Goal: Transaction & Acquisition: Purchase product/service

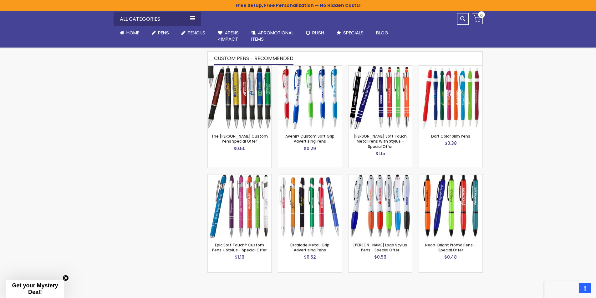
scroll to position [355, 0]
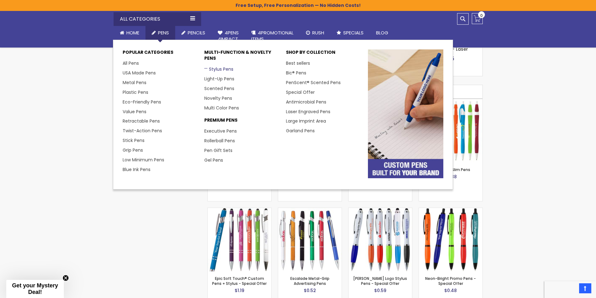
click at [219, 70] on link "Stylus Pens" at bounding box center [218, 69] width 29 height 6
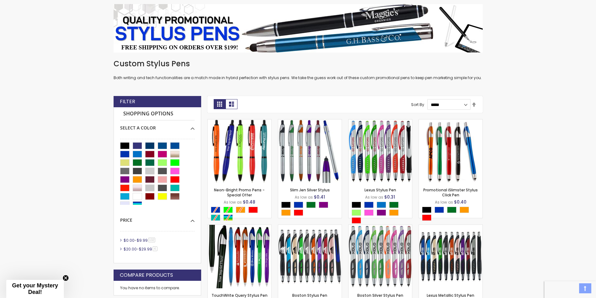
scroll to position [125, 0]
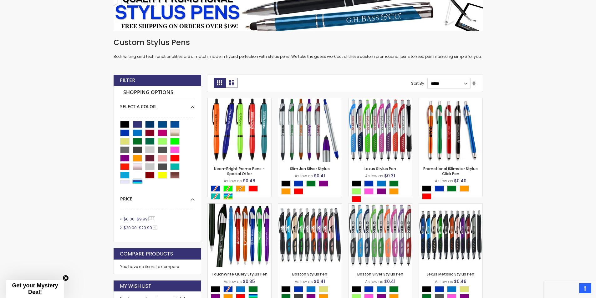
click at [137, 180] on div "Assorted" at bounding box center [137, 183] width 9 height 7
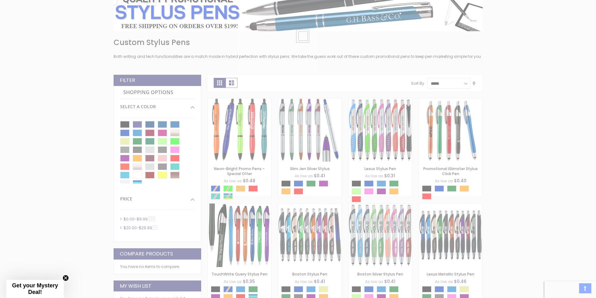
drag, startPoint x: 193, startPoint y: 91, endPoint x: 193, endPoint y: 115, distance: 24.1
click at [195, 116] on div "Please wait..." at bounding box center [298, 149] width 596 height 298
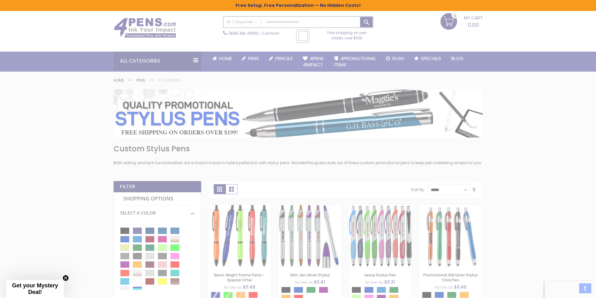
scroll to position [0, 0]
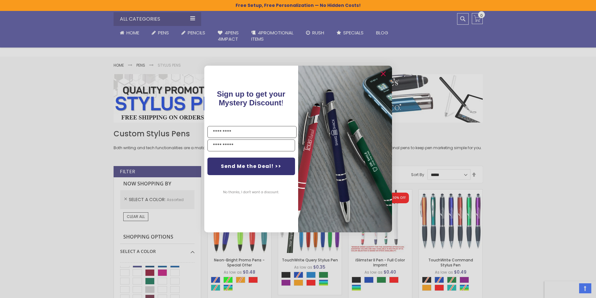
scroll to position [31, 0]
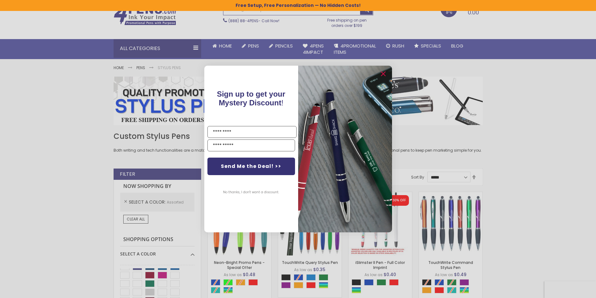
click at [126, 201] on div "Close dialog Sign up to get your Mystery Discount ! Name Send Me the Deal! >> N…" at bounding box center [298, 149] width 596 height 298
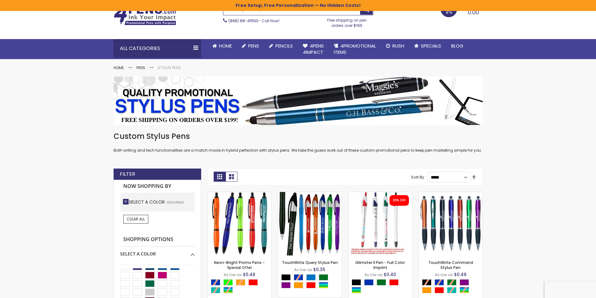
click at [125, 200] on link "Remove This Item" at bounding box center [126, 202] width 6 height 6
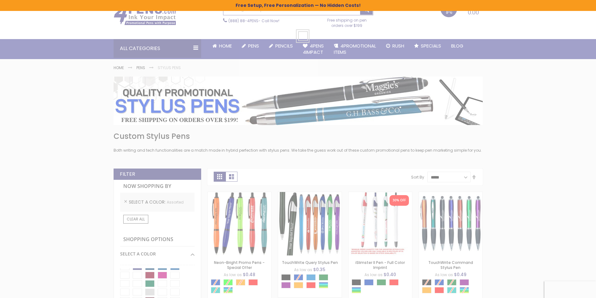
click at [37, 63] on div "Please wait..." at bounding box center [298, 149] width 596 height 298
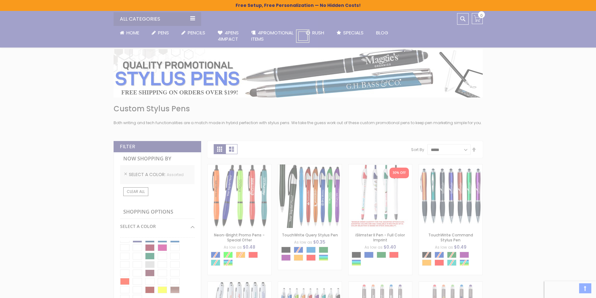
scroll to position [0, 0]
